Goal: Communication & Community: Ask a question

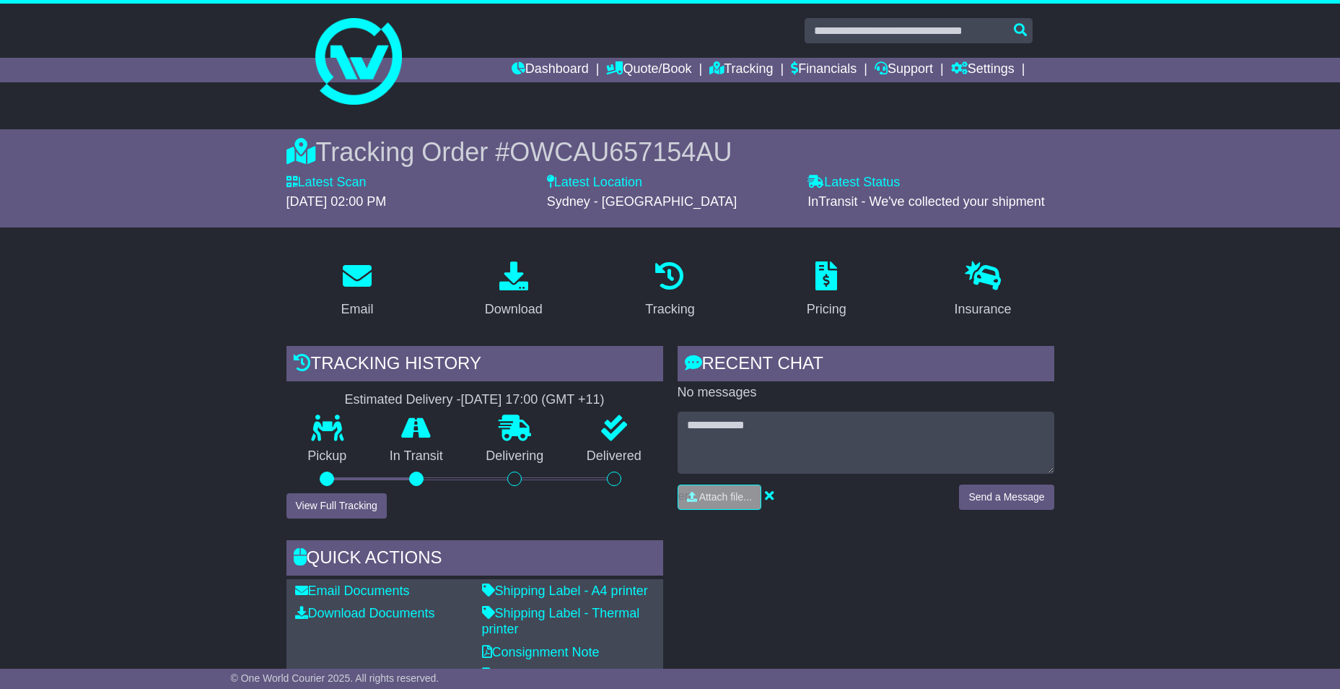
click at [580, 70] on li "Dashboard" at bounding box center [559, 70] width 95 height 25
click at [552, 66] on link "Dashboard" at bounding box center [550, 70] width 77 height 25
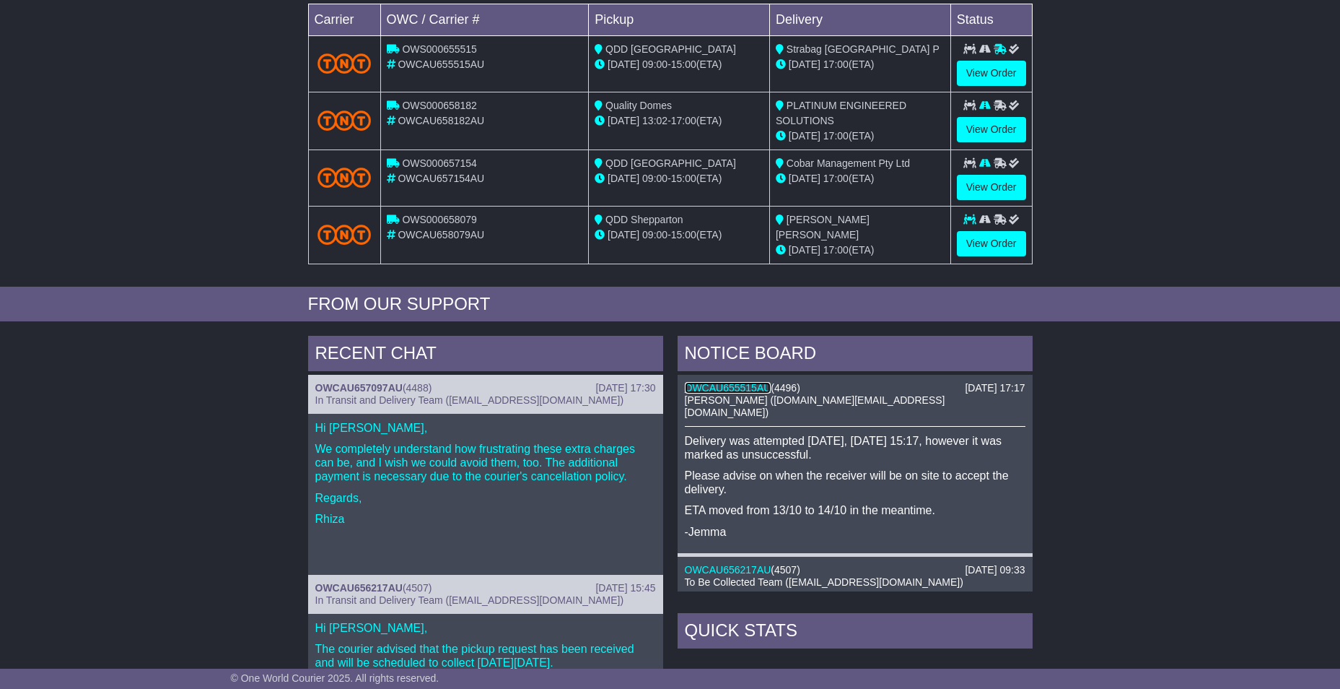
click at [741, 382] on link "OWCAU655515AU" at bounding box center [728, 388] width 87 height 12
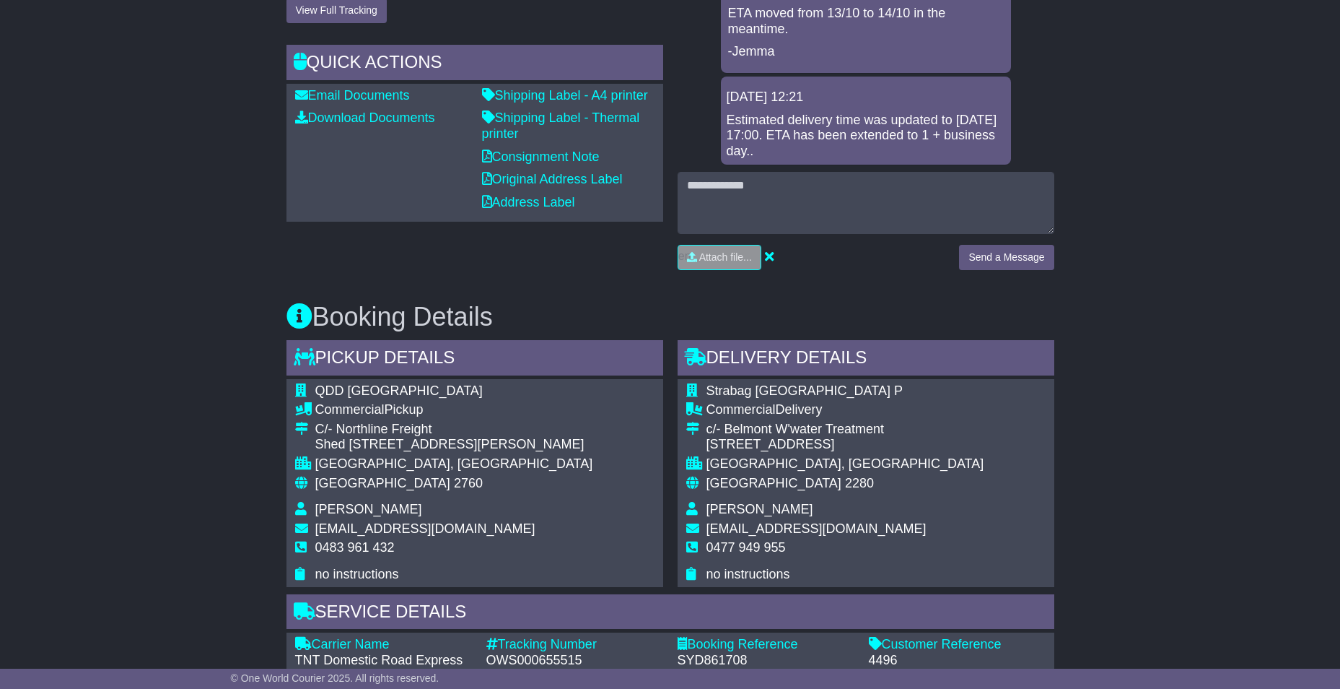
scroll to position [144, 0]
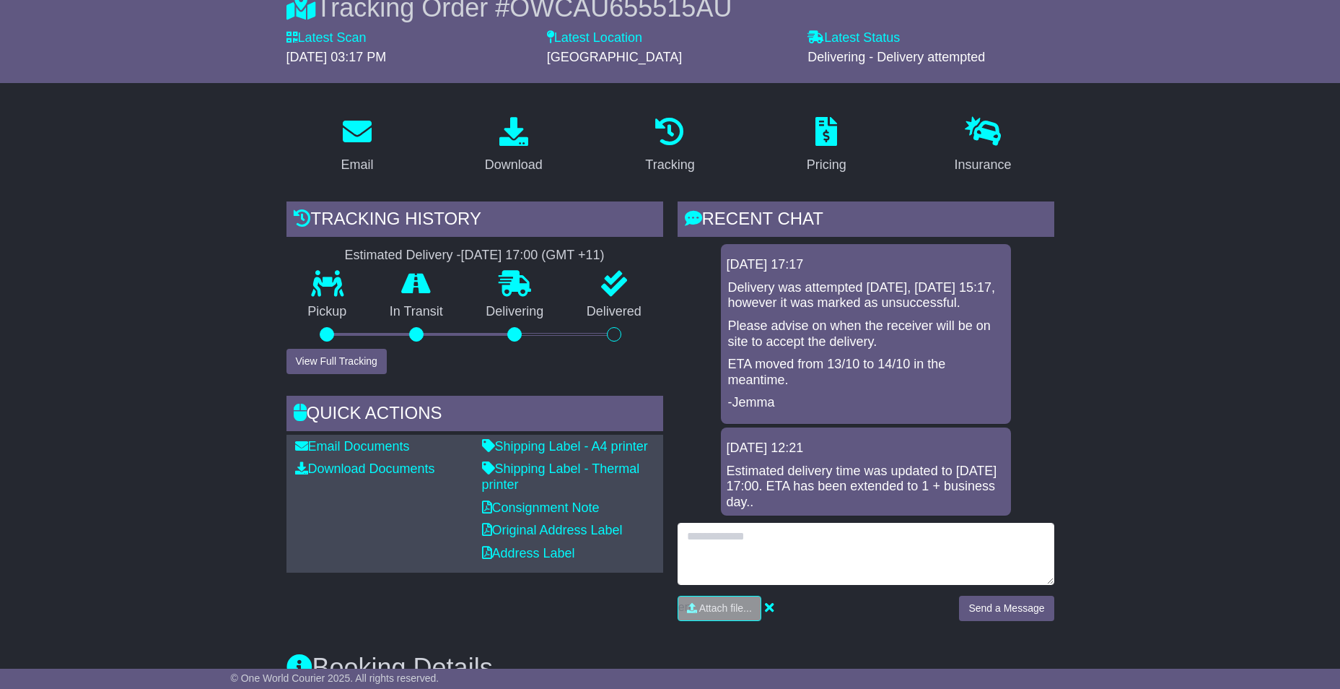
click at [725, 537] on textarea at bounding box center [866, 554] width 377 height 62
drag, startPoint x: 707, startPoint y: 536, endPoint x: 717, endPoint y: 533, distance: 11.0
click at [775, 533] on textarea "**********" at bounding box center [866, 554] width 377 height 62
click at [886, 527] on textarea "**********" at bounding box center [866, 554] width 377 height 62
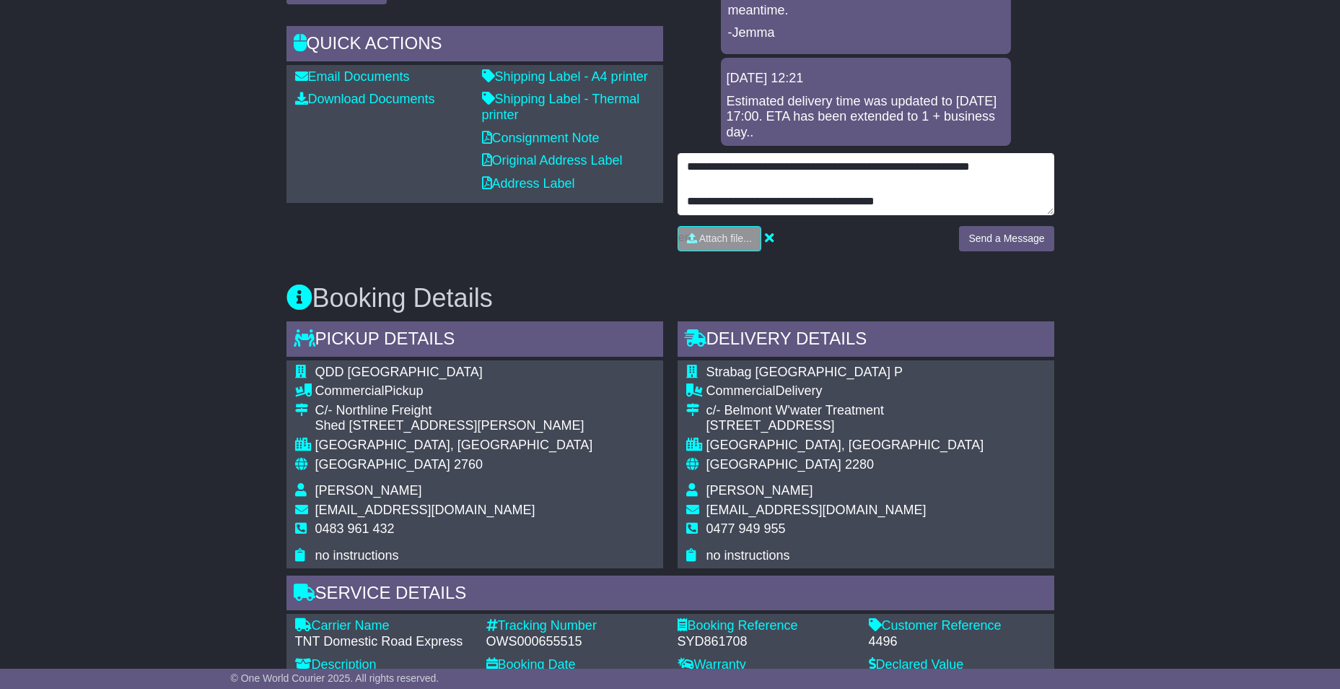
scroll to position [577, 0]
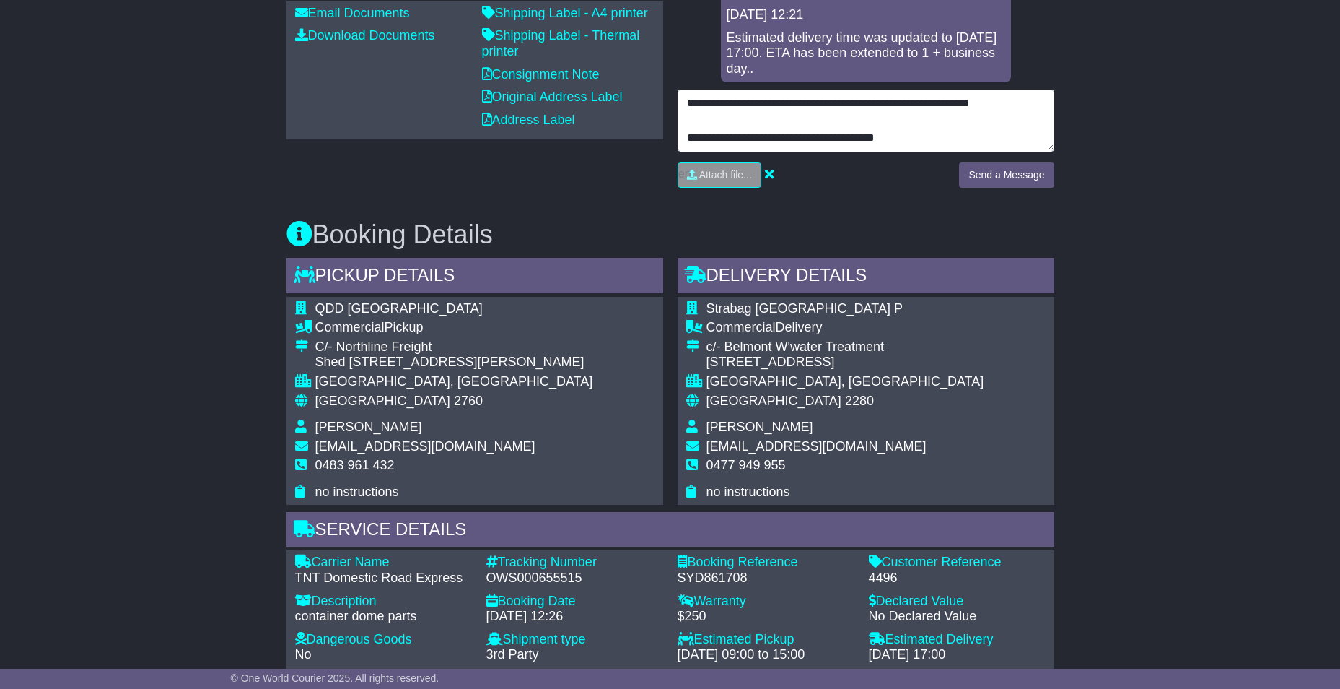
type textarea "**********"
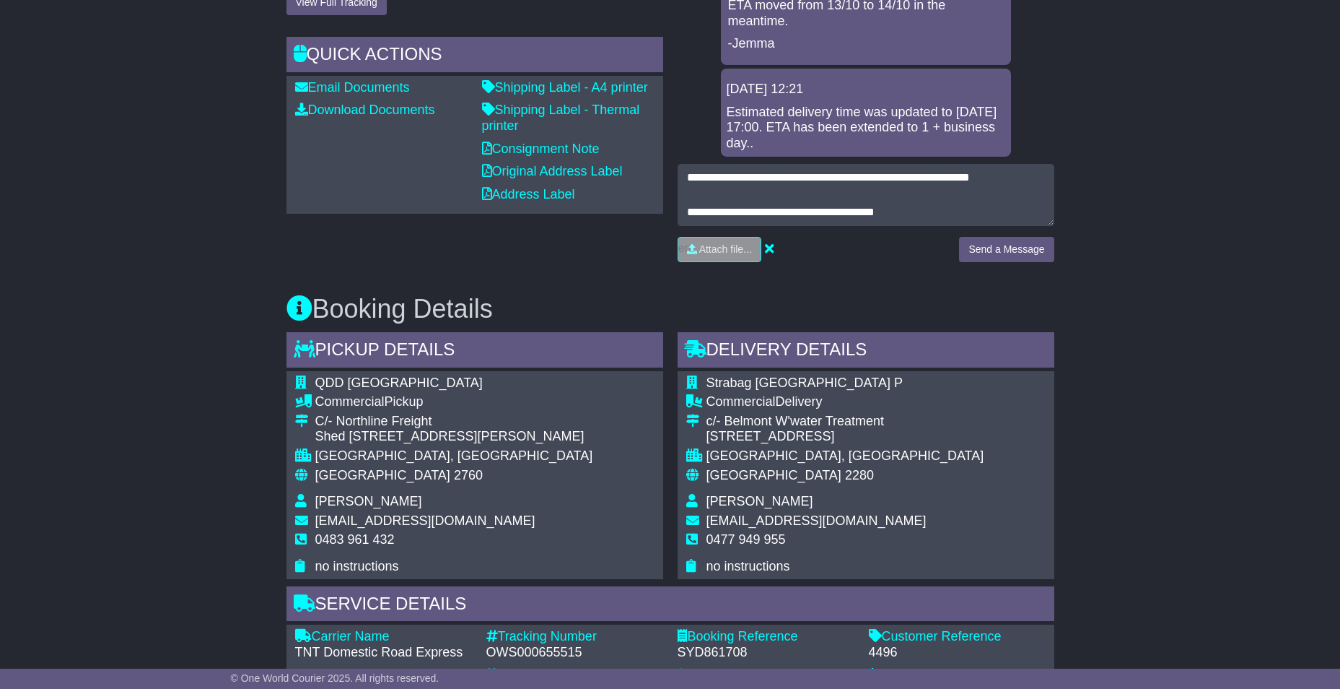
scroll to position [433, 0]
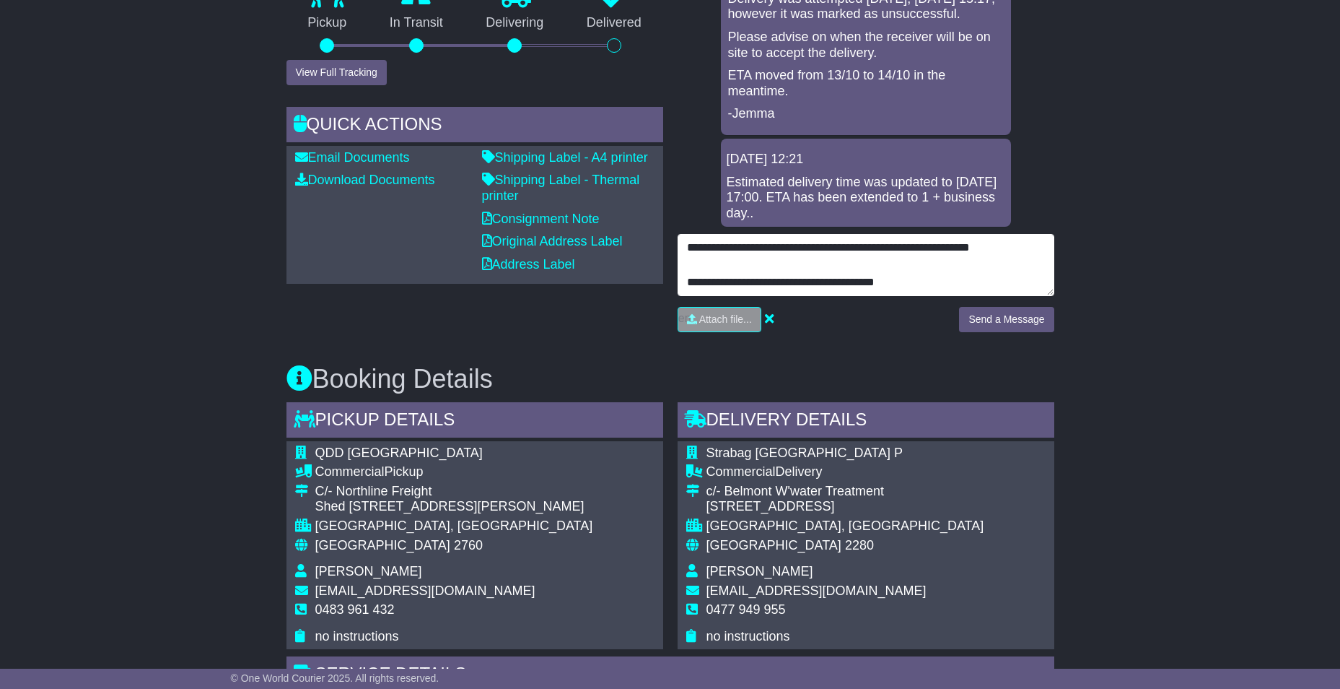
drag, startPoint x: 934, startPoint y: 283, endPoint x: 630, endPoint y: 228, distance: 308.8
click at [617, 229] on div "Email Download Tracking Pricing Insurance" at bounding box center [670, 560] width 782 height 1474
type textarea "*"
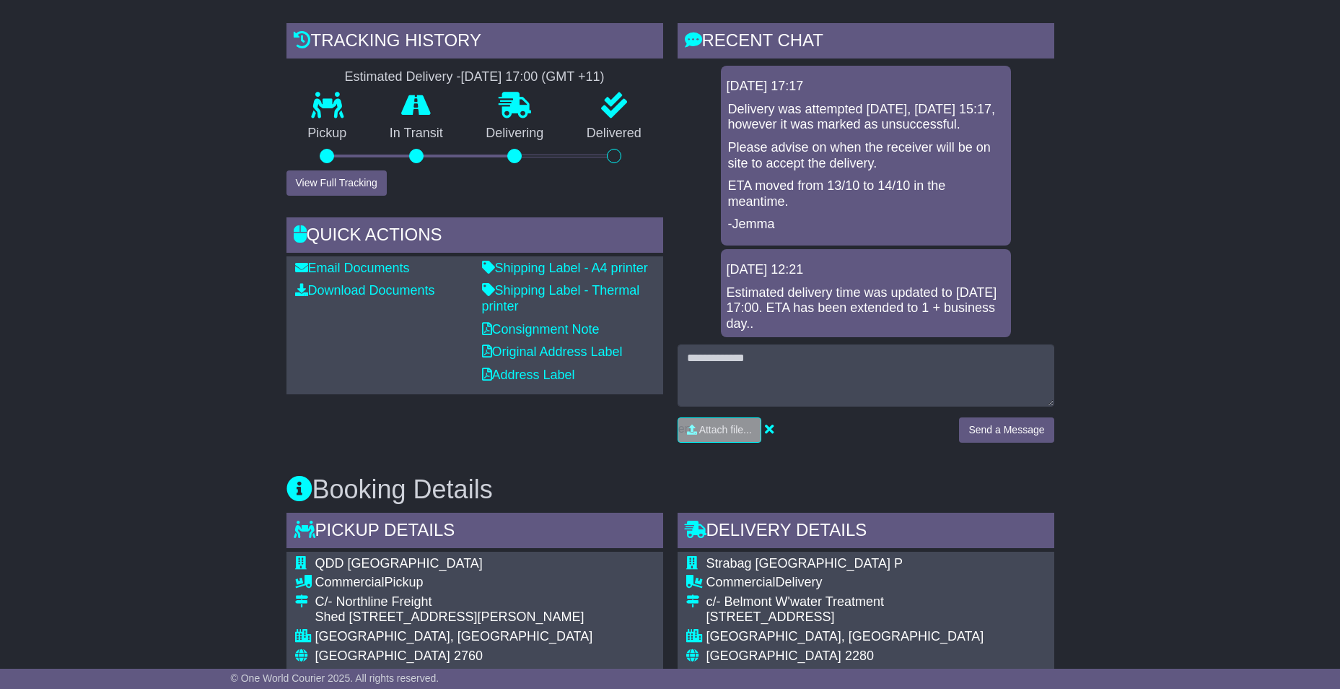
scroll to position [289, 0]
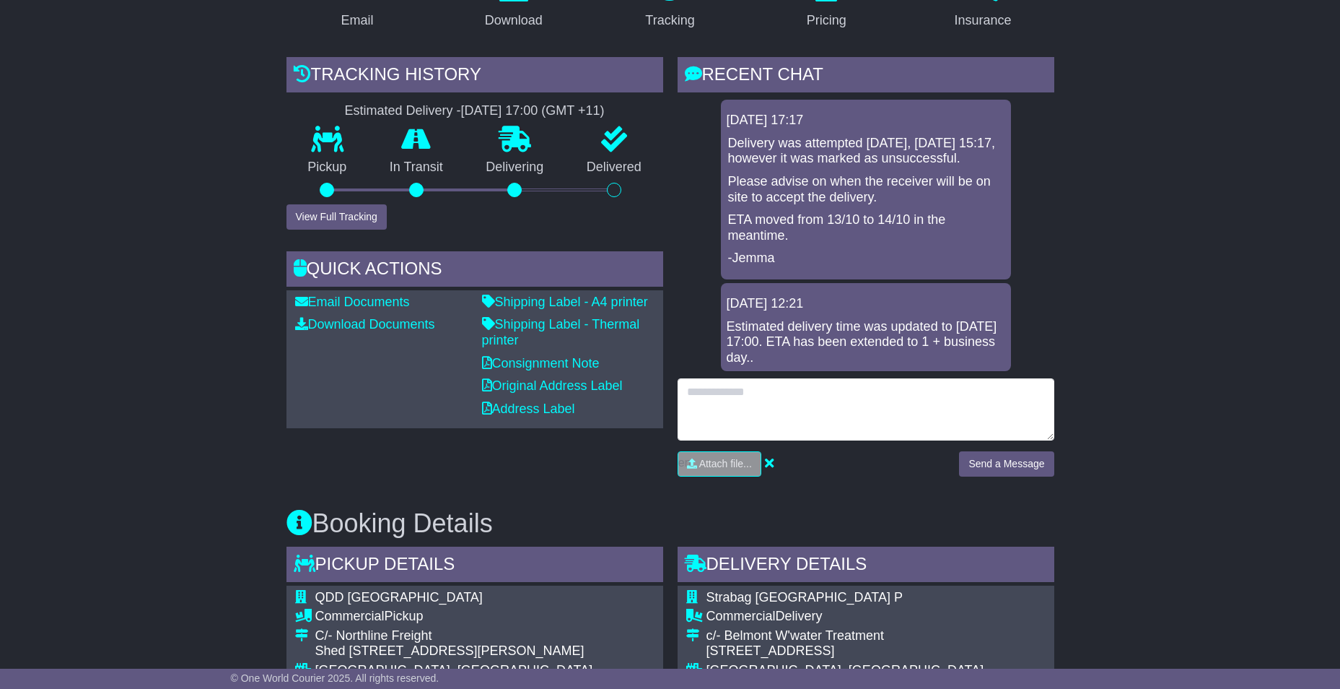
click at [733, 398] on textarea at bounding box center [866, 409] width 377 height 62
type textarea "*"
drag, startPoint x: 951, startPoint y: 392, endPoint x: 645, endPoint y: 376, distance: 307.2
type textarea "**********"
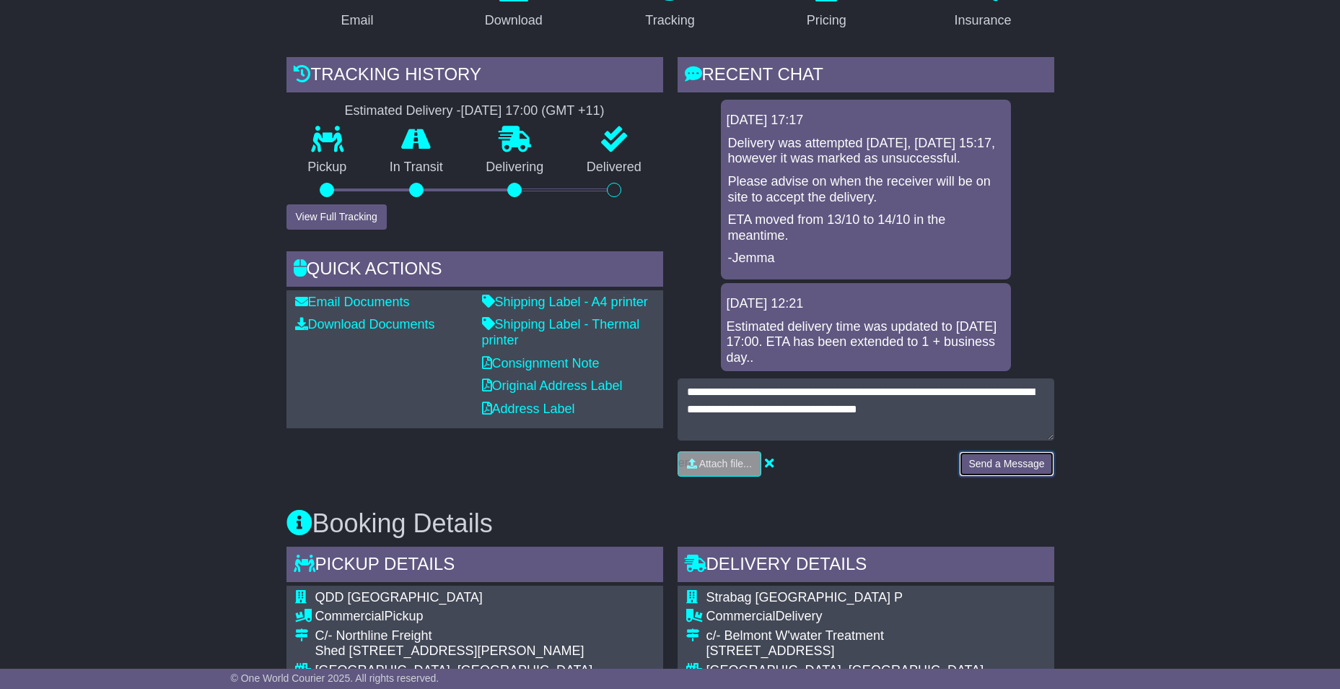
click at [998, 455] on button "Send a Message" at bounding box center [1006, 463] width 95 height 25
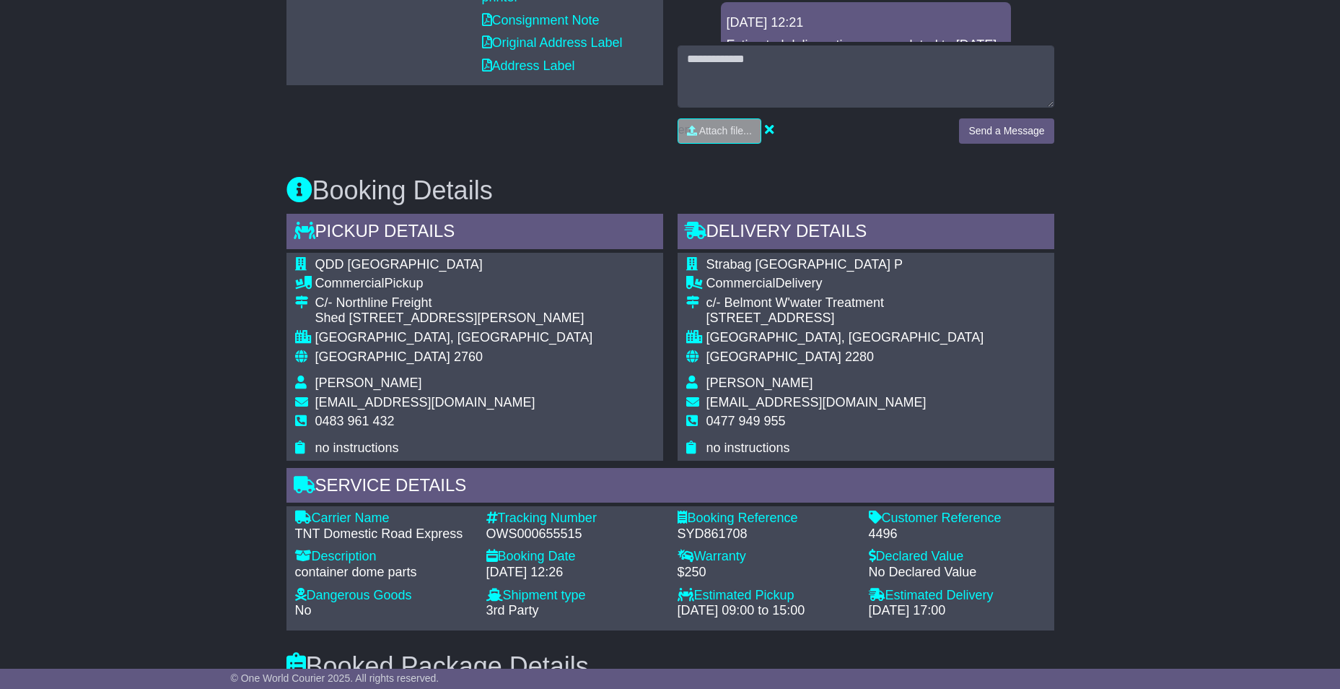
scroll to position [727, 0]
